Goal: Task Accomplishment & Management: Use online tool/utility

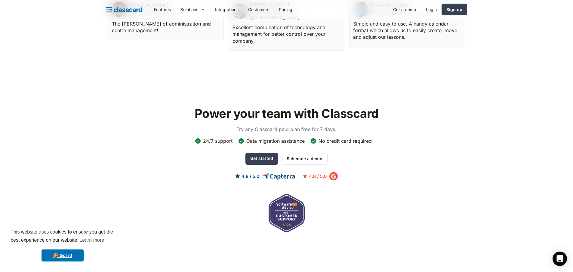
scroll to position [1770, 0]
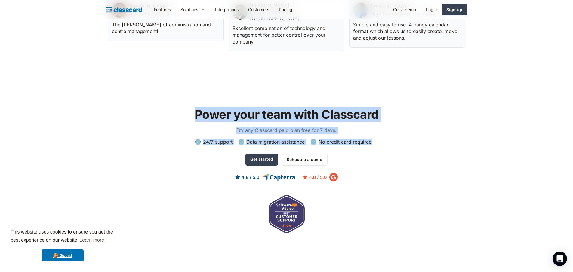
drag, startPoint x: 341, startPoint y: 205, endPoint x: 192, endPoint y: 73, distance: 198.9
click at [192, 73] on section "Power your team with Classcard Try any Classcard paid plan free for 7 days. 24/…" at bounding box center [286, 170] width 573 height 205
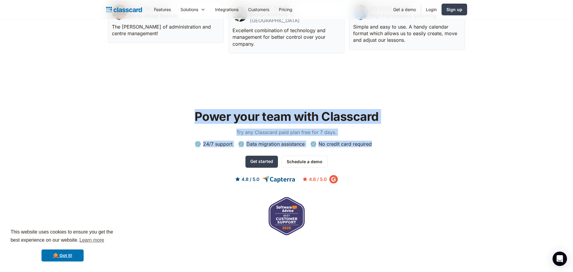
scroll to position [1649, 0]
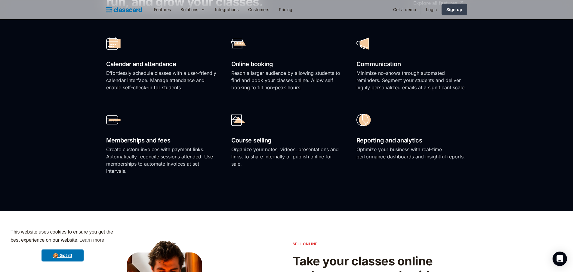
scroll to position [417, 0]
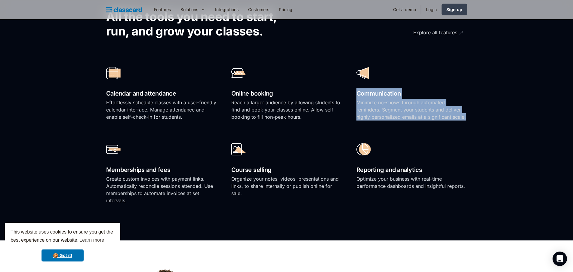
drag, startPoint x: 350, startPoint y: 94, endPoint x: 466, endPoint y: 115, distance: 118.6
click at [466, 115] on div "Calendar and attendance Effortlessly schedule classes with a user-friendly cale…" at bounding box center [286, 134] width 361 height 153
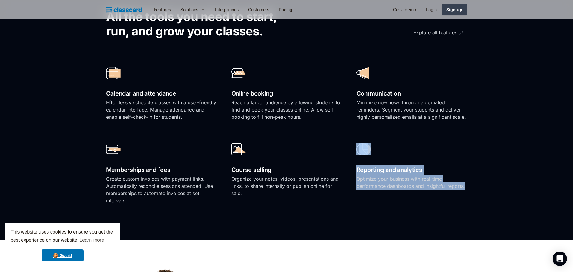
drag, startPoint x: 474, startPoint y: 187, endPoint x: 351, endPoint y: 144, distance: 130.4
click at [351, 144] on section "All the tools you need to start, run, and grow your classes. Explore all featur…" at bounding box center [286, 102] width 573 height 275
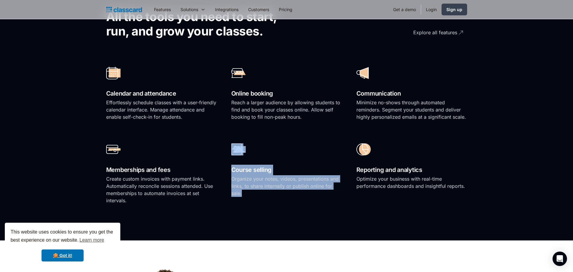
drag, startPoint x: 277, startPoint y: 192, endPoint x: 226, endPoint y: 153, distance: 63.9
click at [226, 153] on div "Calendar and attendance Effortlessly schedule classes with a user-friendly cale…" at bounding box center [286, 134] width 361 height 153
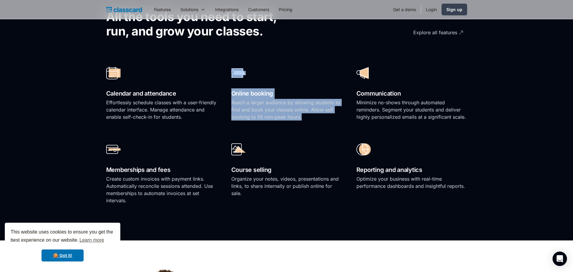
drag, startPoint x: 304, startPoint y: 118, endPoint x: 225, endPoint y: 68, distance: 93.6
click at [225, 68] on div "Calendar and attendance Effortlessly schedule classes with a user-friendly cale…" at bounding box center [286, 134] width 361 height 153
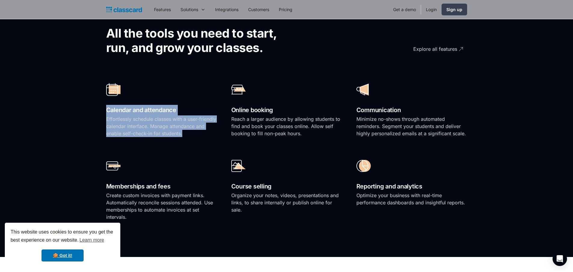
scroll to position [387, 0]
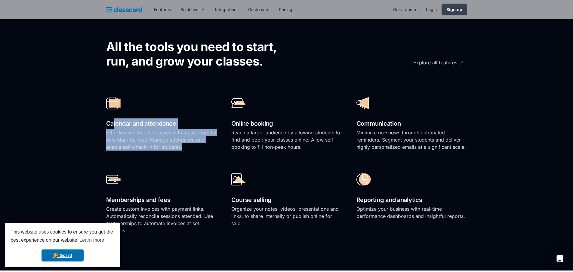
drag, startPoint x: 197, startPoint y: 122, endPoint x: 113, endPoint y: 123, distance: 84.2
click at [113, 123] on div "Calendar and attendance Effortlessly schedule classes with a user-friendly cale…" at bounding box center [161, 125] width 111 height 64
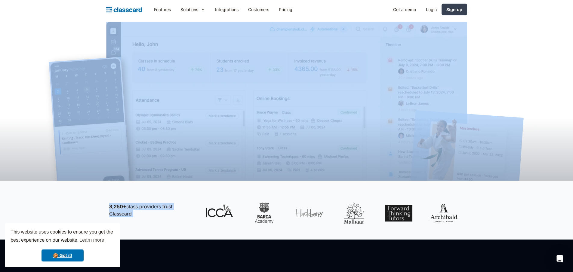
scroll to position [30, 0]
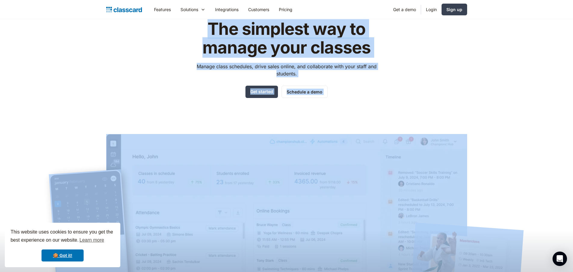
drag, startPoint x: 131, startPoint y: 170, endPoint x: 151, endPoint y: 137, distance: 38.1
click at [152, 98] on div "The simplest way to manage your classes Manage class schedules, drive sales onl…" at bounding box center [286, 151] width 361 height 283
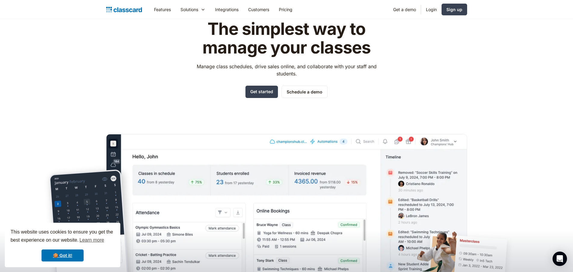
click at [176, 95] on div "The simplest way to manage your classes Manage class schedules, drive sales onl…" at bounding box center [286, 151] width 361 height 283
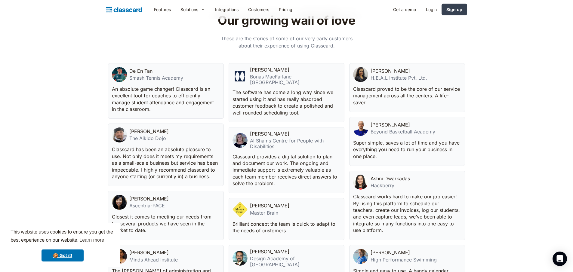
scroll to position [1589, 0]
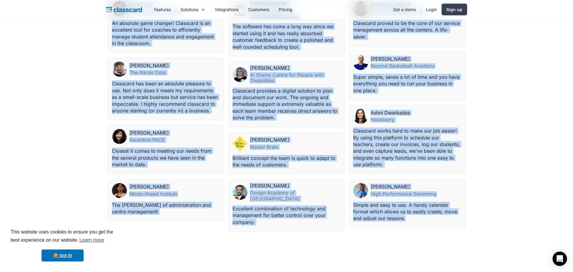
drag, startPoint x: 65, startPoint y: 32, endPoint x: 510, endPoint y: 210, distance: 480.3
click at [510, 210] on section "Our growing wall of love These are the stories of some of our very early custom…" at bounding box center [286, 79] width 573 height 338
click at [534, 141] on section "Our growing wall of love These are the stories of some of our very early custom…" at bounding box center [286, 79] width 573 height 338
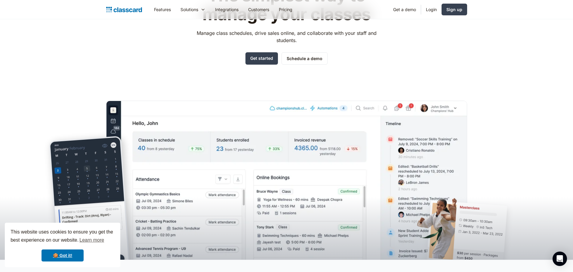
scroll to position [0, 0]
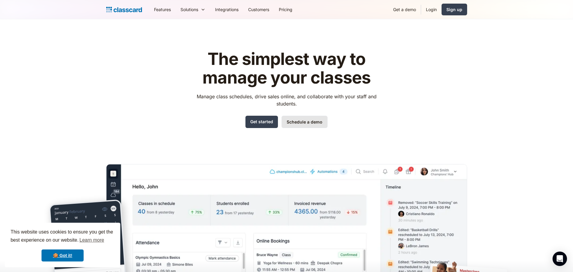
click at [317, 122] on link "Schedule a demo" at bounding box center [304, 122] width 46 height 12
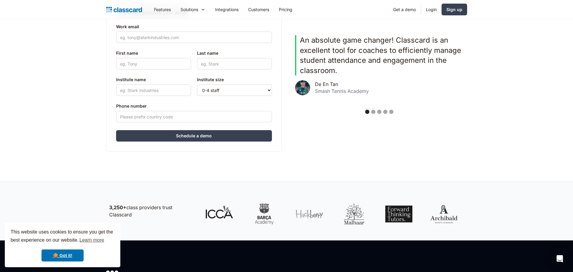
scroll to position [180, 0]
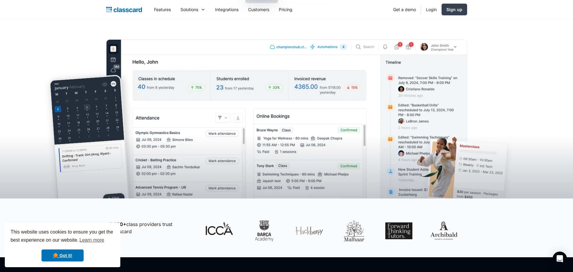
scroll to position [120, 0]
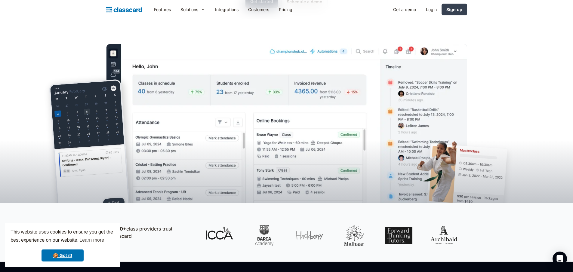
drag, startPoint x: 76, startPoint y: 36, endPoint x: 139, endPoint y: 41, distance: 63.0
click at [139, 41] on header "The simplest way to manage your classes Manage class schedules, drive sales onl…" at bounding box center [286, 51] width 573 height 304
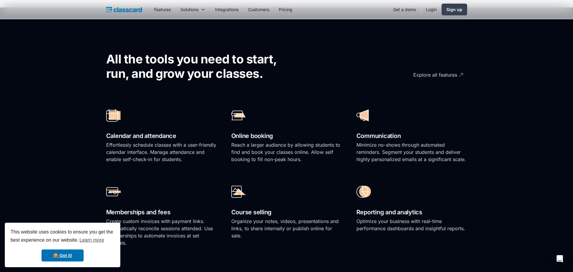
scroll to position [391, 0]
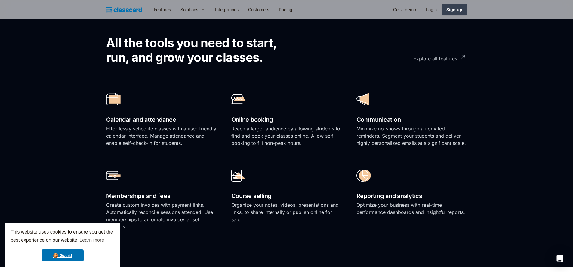
click at [444, 61] on div "Explore all features" at bounding box center [435, 57] width 44 height 12
